Goal: Check status

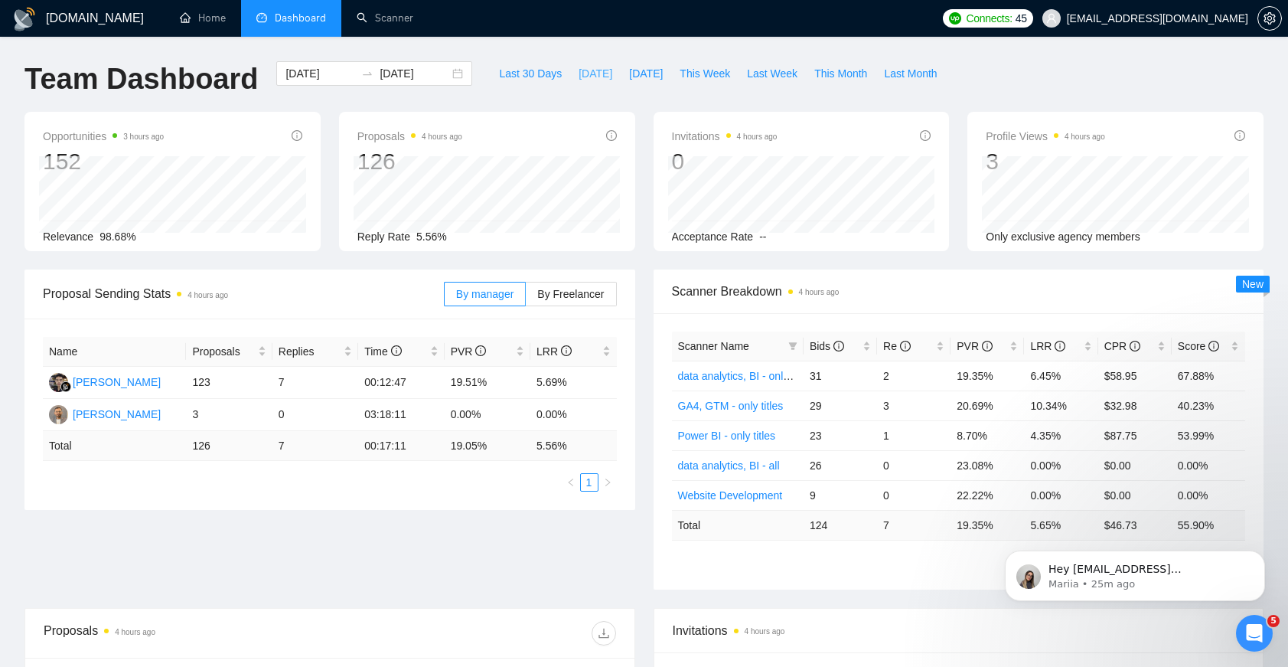
click at [591, 75] on span "[DATE]" at bounding box center [596, 73] width 34 height 17
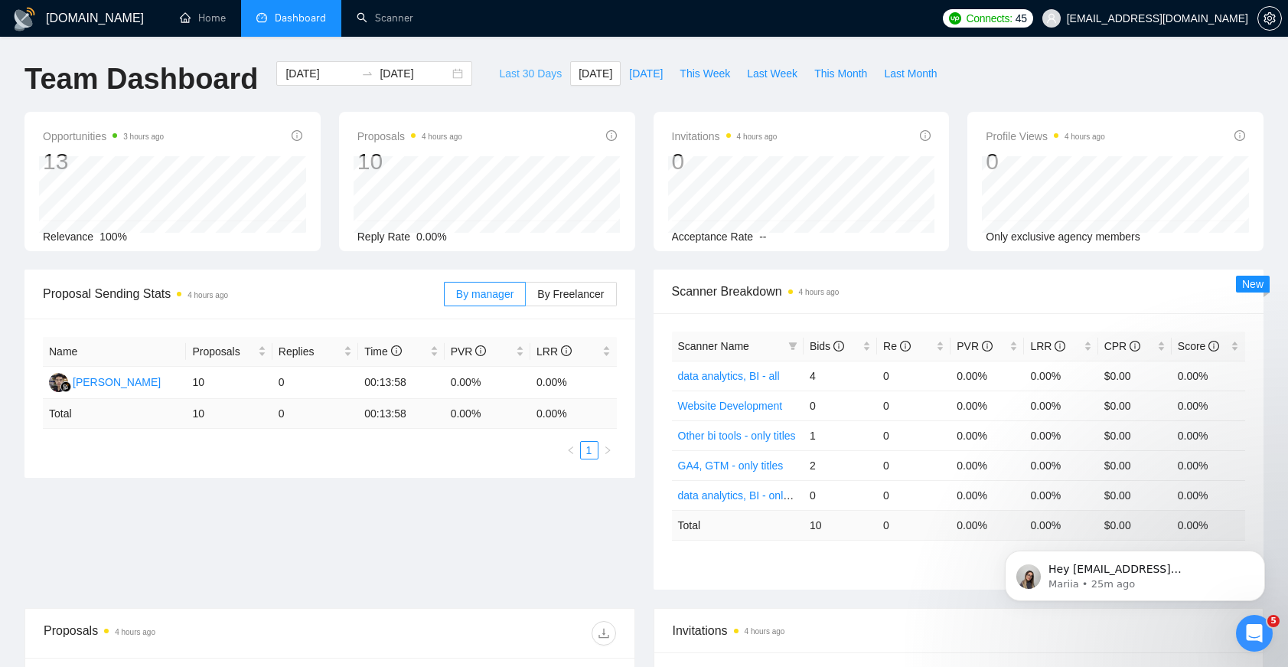
click at [547, 65] on span "Last 30 Days" at bounding box center [530, 73] width 63 height 17
type input "[DATE]"
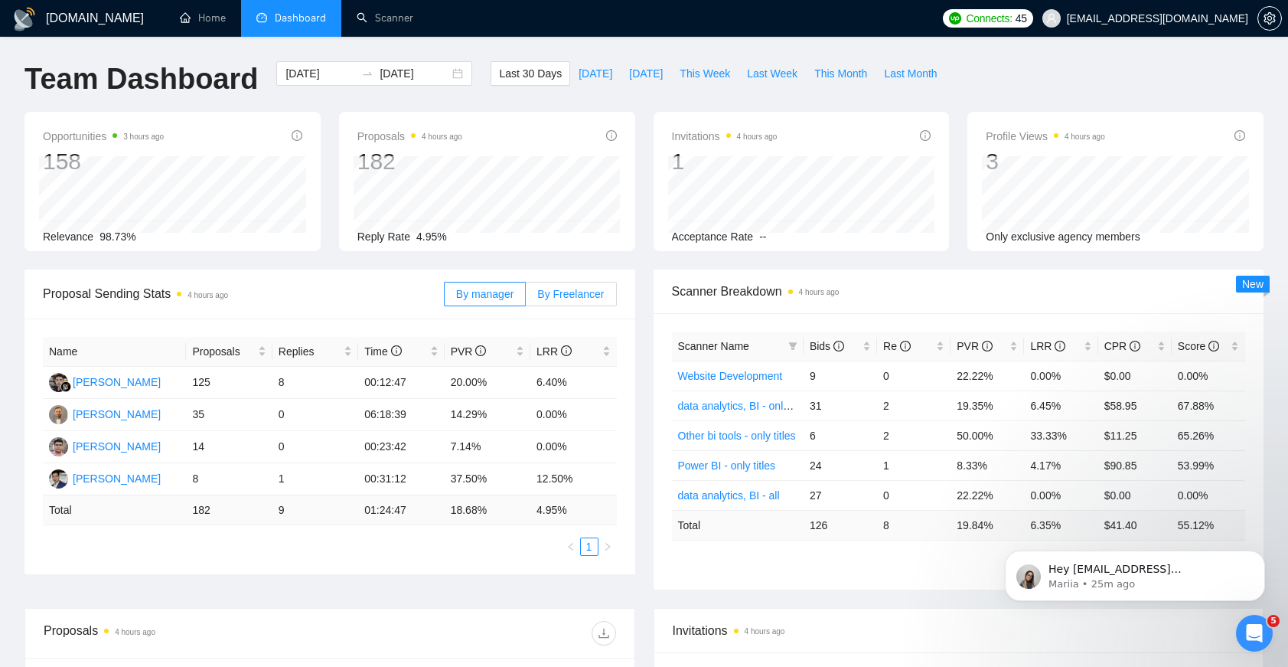
click at [592, 291] on span "By Freelancer" at bounding box center [570, 294] width 67 height 12
click at [526, 298] on input "By Freelancer" at bounding box center [526, 298] width 0 height 0
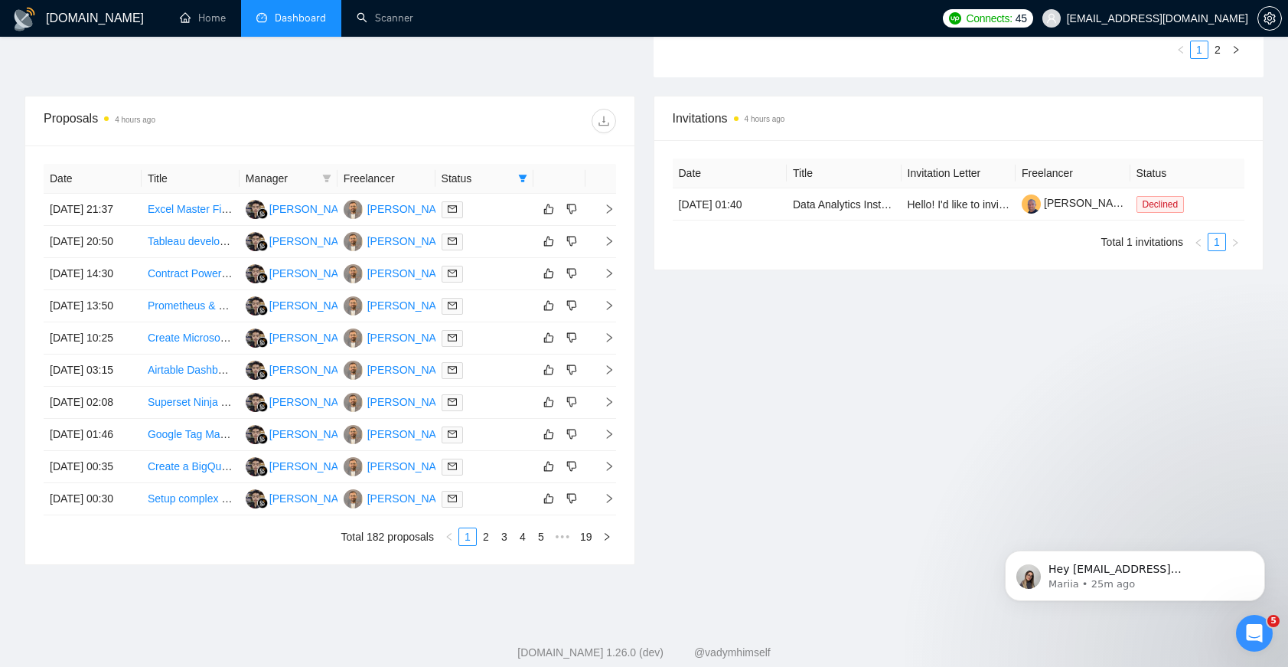
scroll to position [600, 0]
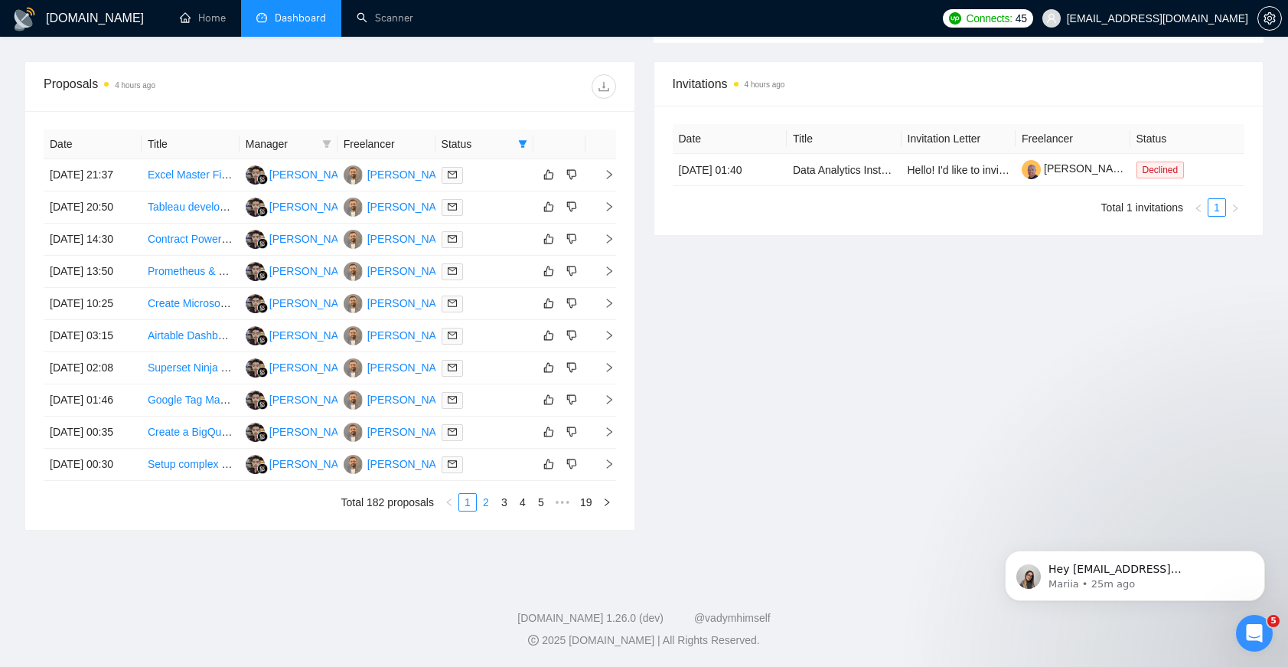
click at [488, 511] on link "2" at bounding box center [486, 502] width 17 height 17
click at [496, 511] on link "3" at bounding box center [504, 502] width 17 height 17
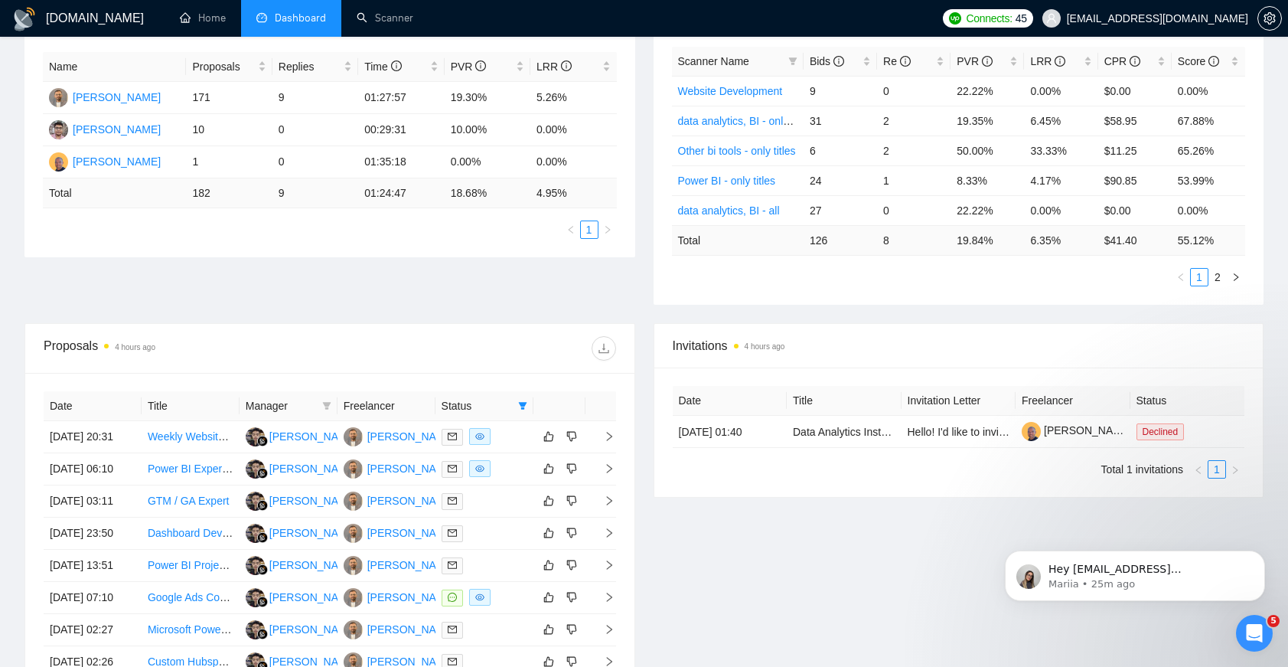
scroll to position [181, 0]
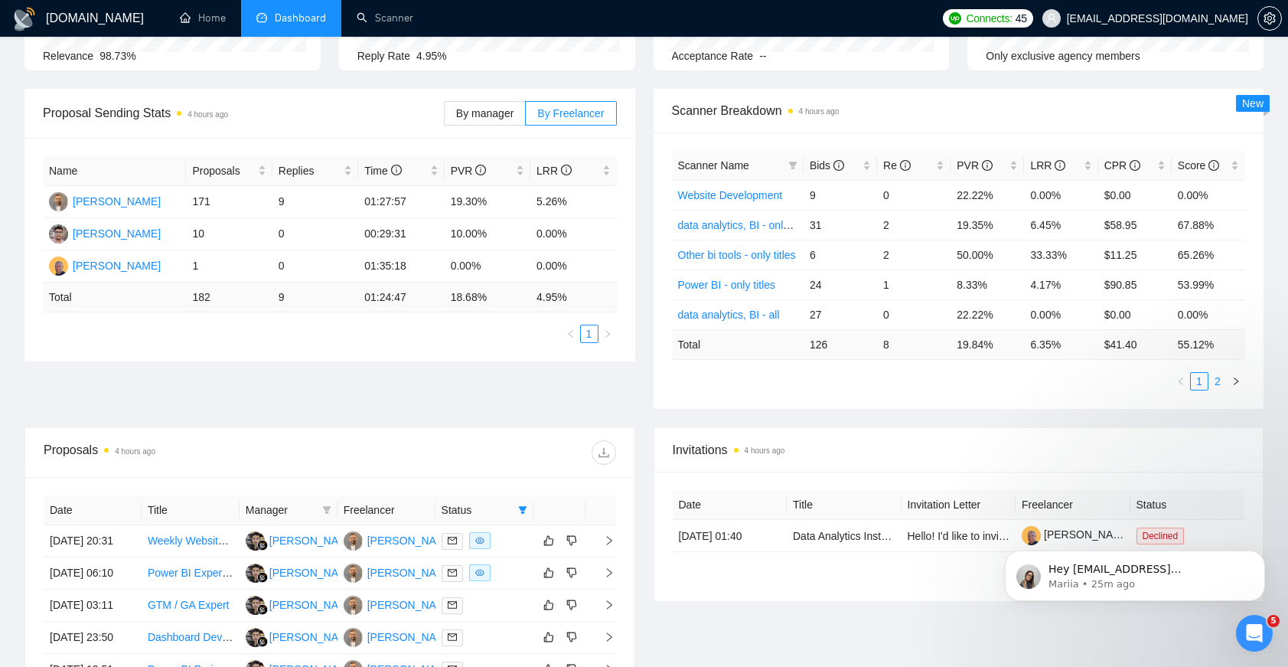
click at [1212, 381] on link "2" at bounding box center [1217, 381] width 17 height 17
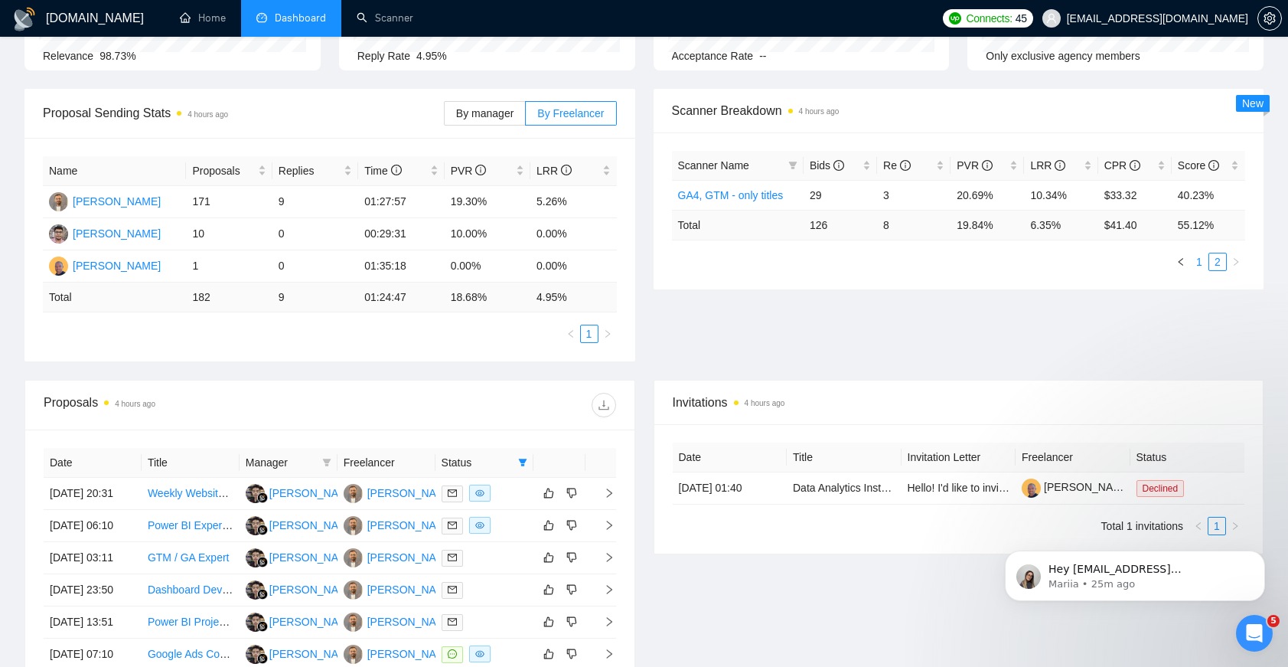
click at [1197, 268] on link "1" at bounding box center [1199, 261] width 17 height 17
